Goal: Transaction & Acquisition: Obtain resource

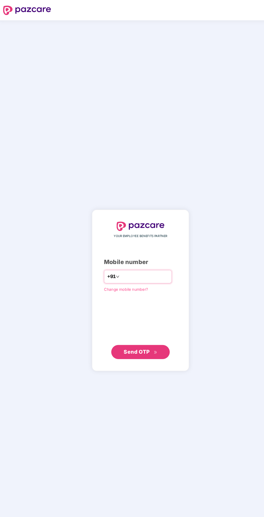
click at [144, 260] on input "number" at bounding box center [136, 255] width 44 height 9
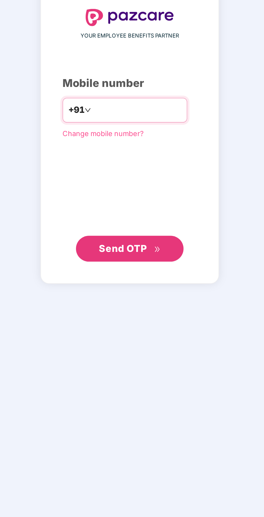
type input "**********"
click at [139, 329] on span "Send OTP" at bounding box center [132, 325] width 31 height 8
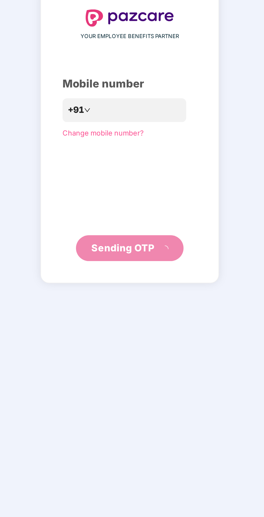
scroll to position [1, 0]
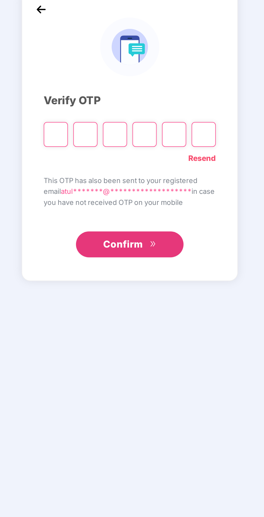
click at [89, 274] on input "Please enter verification code. Digit 1" at bounding box center [95, 267] width 12 height 12
type input "*"
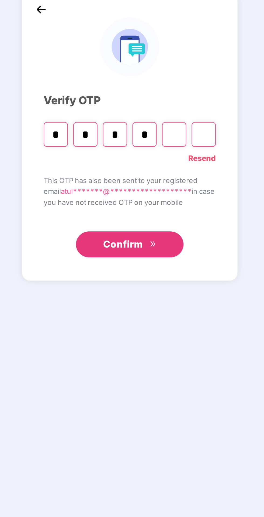
type input "*"
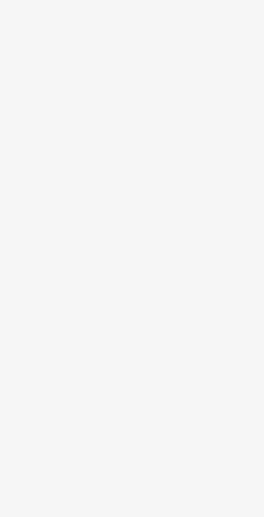
click at [144, 344] on section "Welcome back, User! Enjoy your benefits! Super-topup Insurance Increase your he…" at bounding box center [150, 287] width 229 height 517
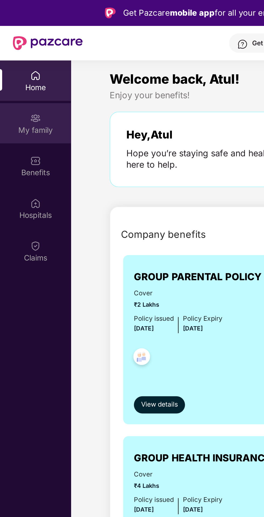
click at [13, 65] on div "My family" at bounding box center [18, 64] width 36 height 5
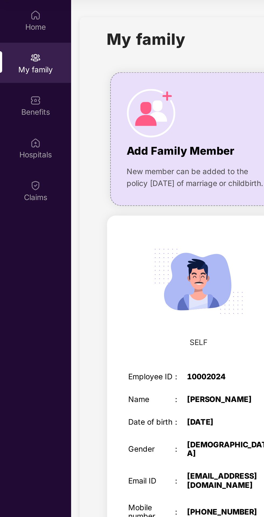
scroll to position [22, 0]
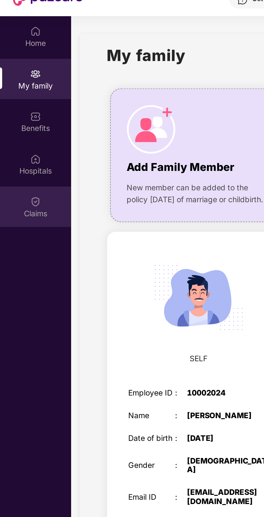
click at [15, 102] on div "Claims" at bounding box center [18, 103] width 36 height 20
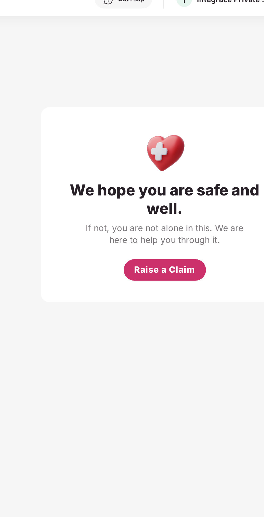
click at [153, 138] on span "Raise a Claim" at bounding box center [150, 135] width 31 height 7
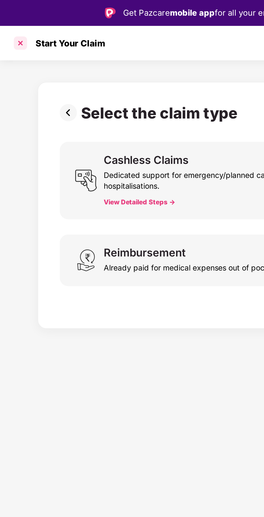
click at [12, 23] on div at bounding box center [10, 21] width 9 height 9
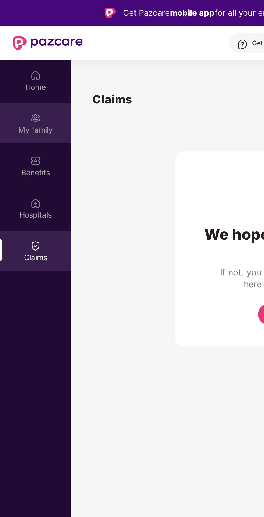
click at [22, 66] on div "My family" at bounding box center [18, 64] width 36 height 5
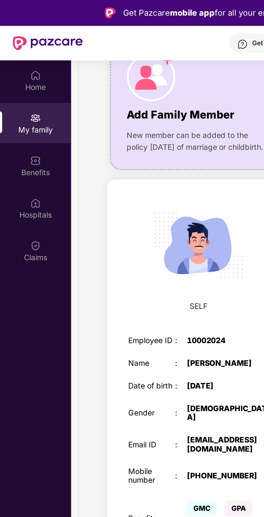
scroll to position [74, 0]
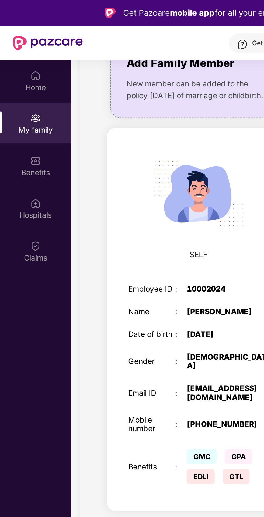
click at [109, 132] on div "SELF" at bounding box center [99, 102] width 81 height 67
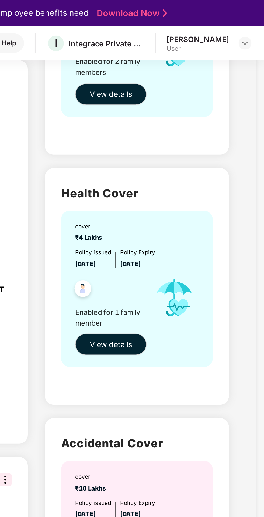
scroll to position [108, 0]
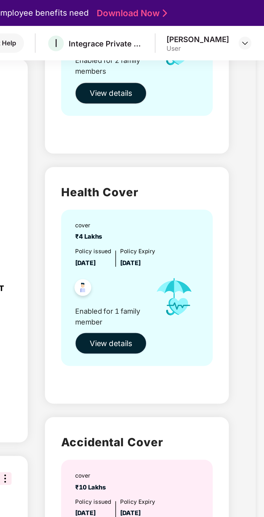
click at [193, 170] on span "View details" at bounding box center [187, 172] width 21 height 6
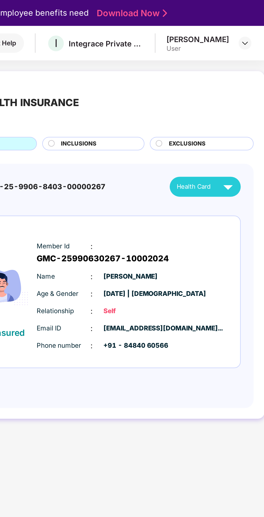
click at [242, 98] on img at bounding box center [245, 93] width 9 height 9
click at [243, 95] on img at bounding box center [245, 93] width 9 height 9
click at [250, 94] on img at bounding box center [245, 93] width 9 height 9
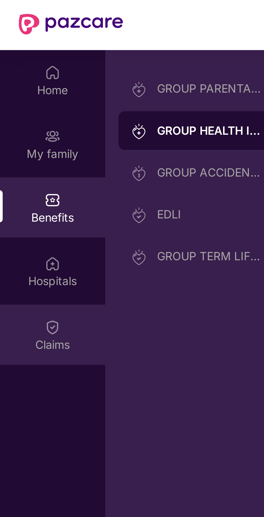
click at [17, 123] on img at bounding box center [17, 122] width 5 height 5
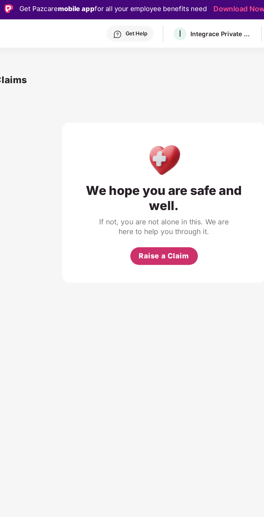
click at [159, 154] on span "Raise a Claim" at bounding box center [150, 157] width 31 height 7
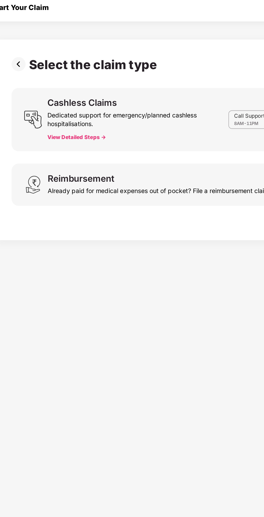
click at [57, 100] on button "View Detailed Steps ->" at bounding box center [70, 101] width 36 height 4
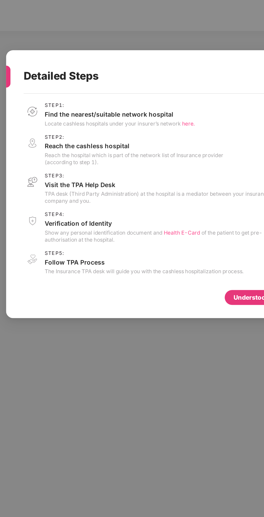
click at [158, 221] on span "here." at bounding box center [155, 221] width 8 height 4
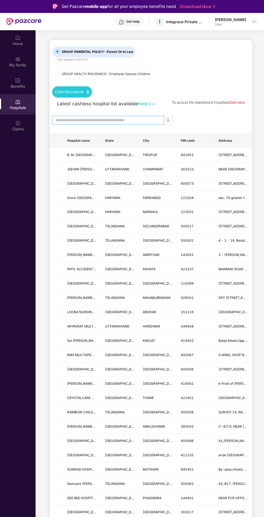
click at [131, 117] on input "text" at bounding box center [106, 120] width 101 height 6
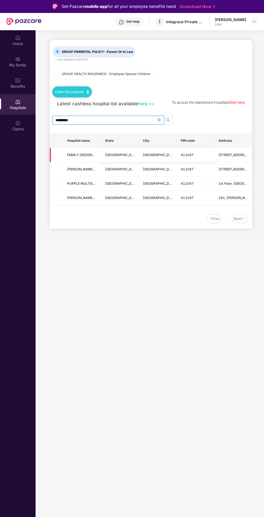
type input "********"
click at [188, 21] on div "Integrace Private Limited" at bounding box center [185, 21] width 38 height 5
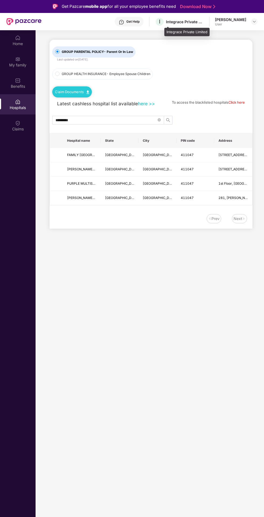
click at [243, 22] on div "[PERSON_NAME]" at bounding box center [230, 19] width 31 height 5
click at [254, 22] on img at bounding box center [254, 21] width 4 height 4
click at [231, 55] on div "A [PERSON_NAME] User" at bounding box center [229, 51] width 70 height 9
click at [238, 24] on div "User" at bounding box center [230, 24] width 31 height 4
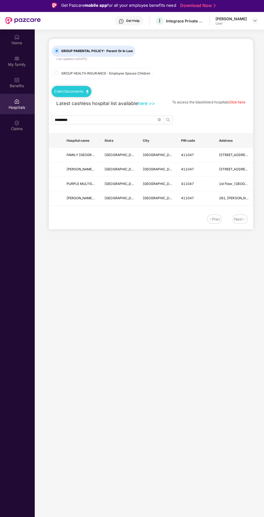
click at [198, 6] on link "Download Now" at bounding box center [197, 7] width 34 height 6
